Goal: Task Accomplishment & Management: Manage account settings

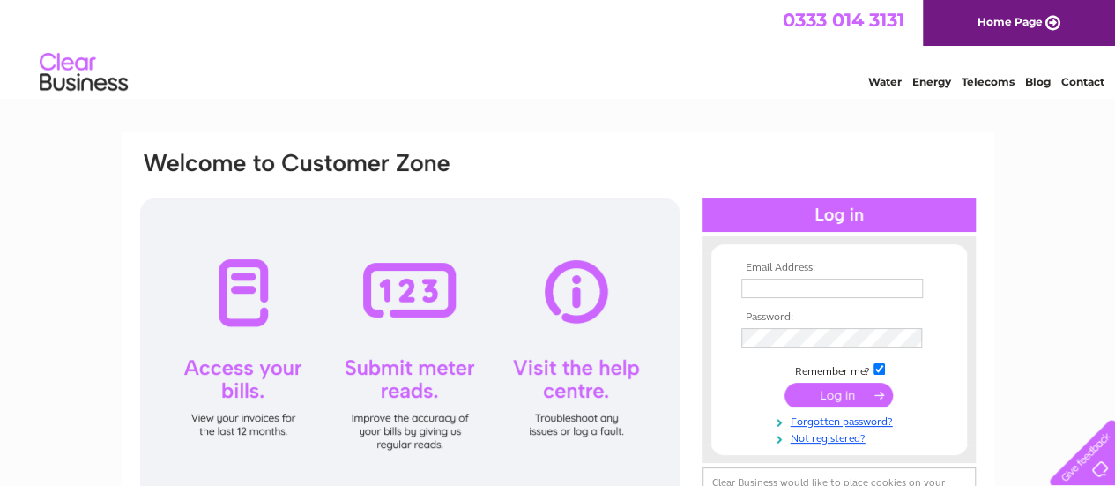
type input "hayleymacdonald2107@gmail.com"
click at [818, 388] on input "submit" at bounding box center [838, 395] width 108 height 25
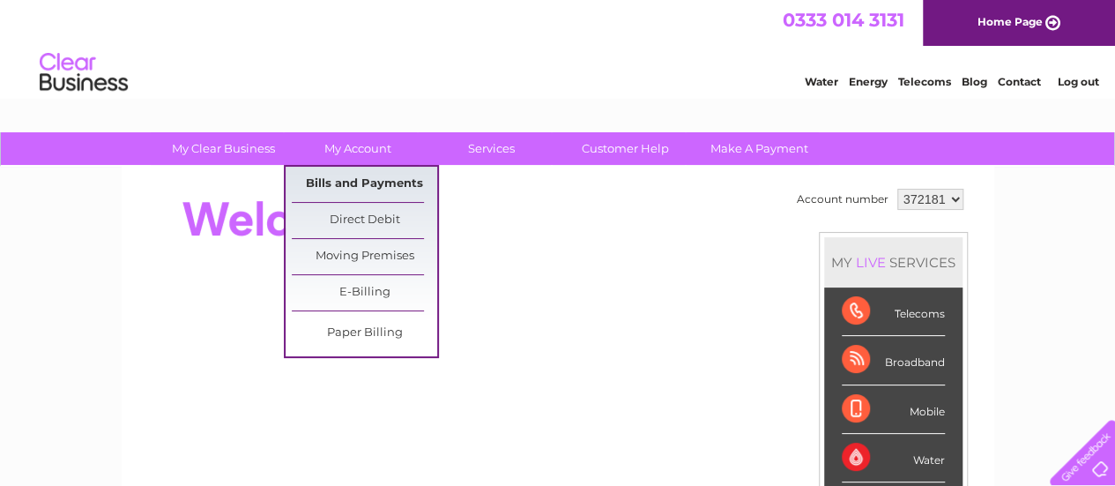
click at [373, 185] on link "Bills and Payments" at bounding box center [364, 184] width 145 height 35
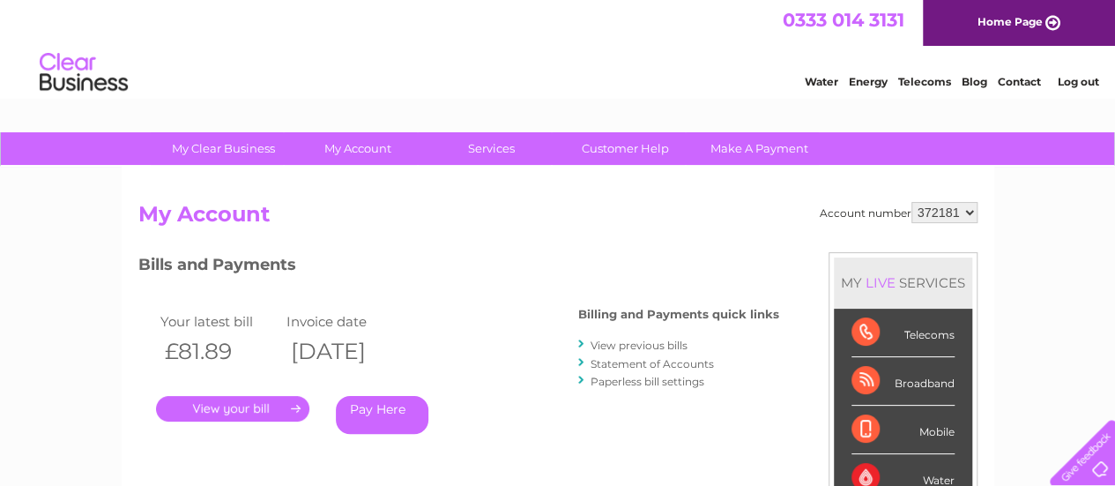
click at [629, 347] on link "View previous bills" at bounding box center [639, 344] width 97 height 13
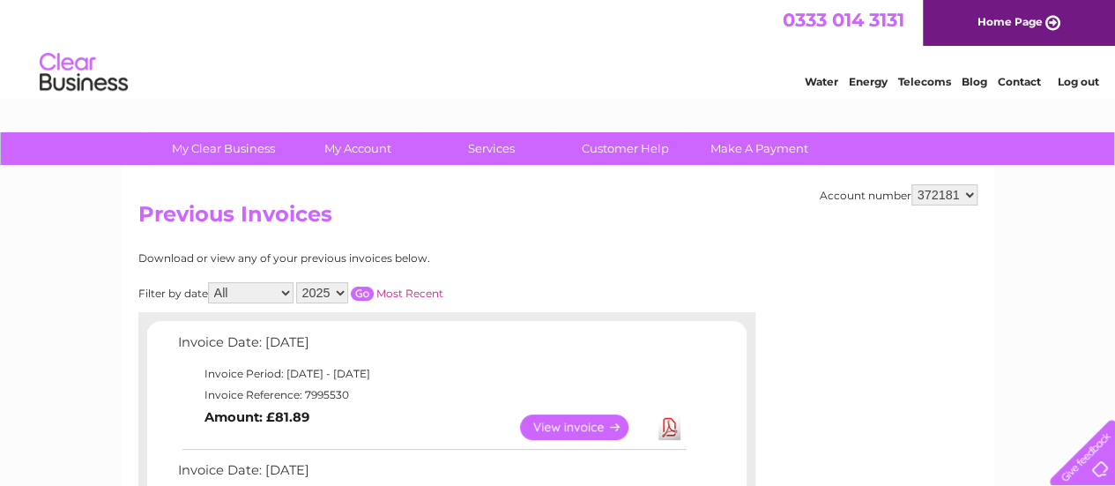
click at [588, 424] on link "View" at bounding box center [585, 427] width 130 height 26
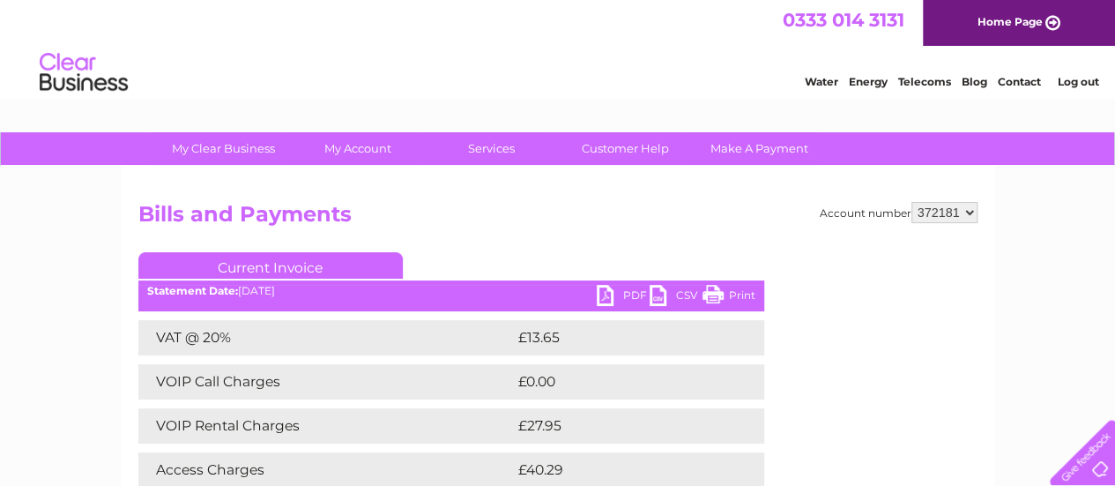
click at [628, 293] on link "PDF" at bounding box center [623, 298] width 53 height 26
click at [967, 212] on select "372181 926647" at bounding box center [944, 212] width 66 height 21
select select "926647"
click at [911, 202] on select "372181 926647" at bounding box center [944, 212] width 66 height 21
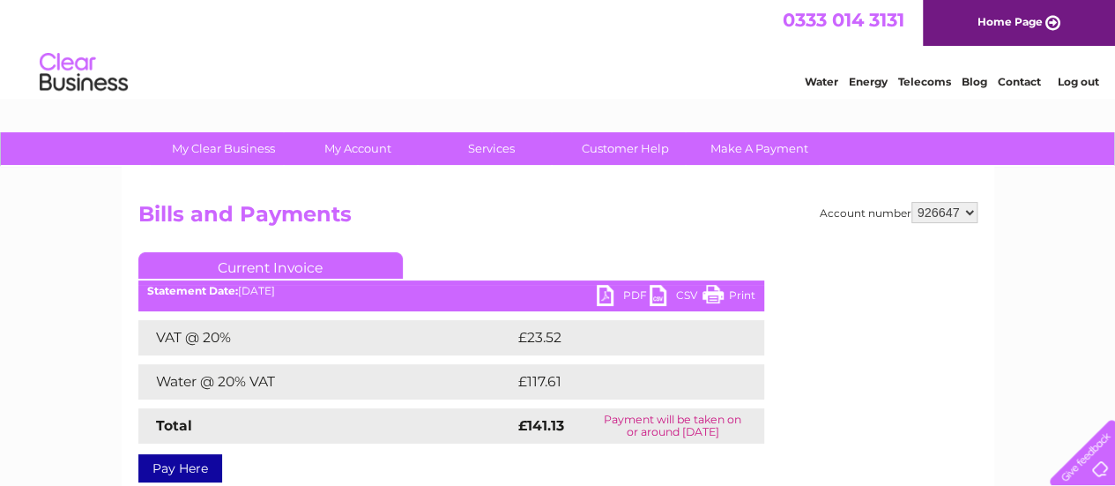
click at [636, 292] on link "PDF" at bounding box center [623, 298] width 53 height 26
